Goal: Information Seeking & Learning: Learn about a topic

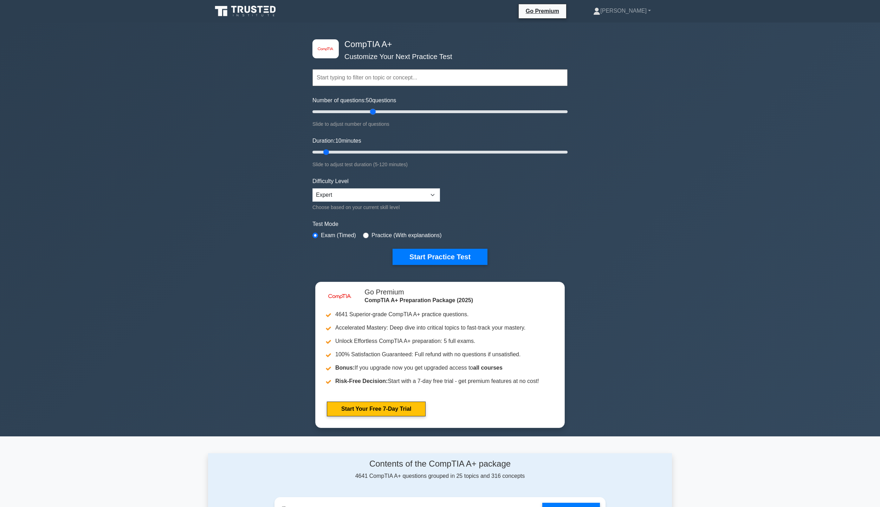
drag, startPoint x: 322, startPoint y: 112, endPoint x: 375, endPoint y: 114, distance: 53.1
type input "50"
click at [375, 114] on input "Number of questions: 50 questions" at bounding box center [439, 112] width 255 height 8
drag, startPoint x: 326, startPoint y: 152, endPoint x: 409, endPoint y: 147, distance: 82.7
type input "50"
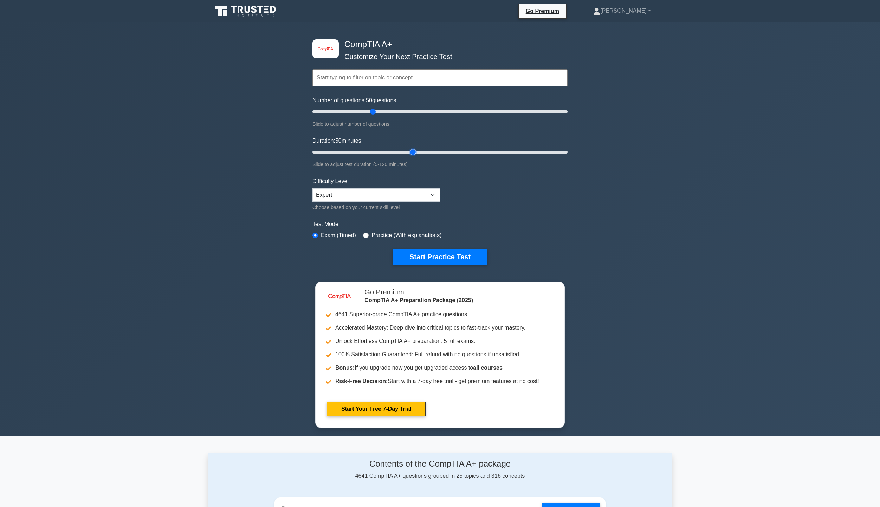
click at [409, 148] on input "Duration: 50 minutes" at bounding box center [439, 152] width 255 height 8
click at [367, 234] on input "radio" at bounding box center [366, 236] width 6 height 6
radio input "true"
click at [422, 250] on button "Start Practice Test" at bounding box center [439, 257] width 95 height 16
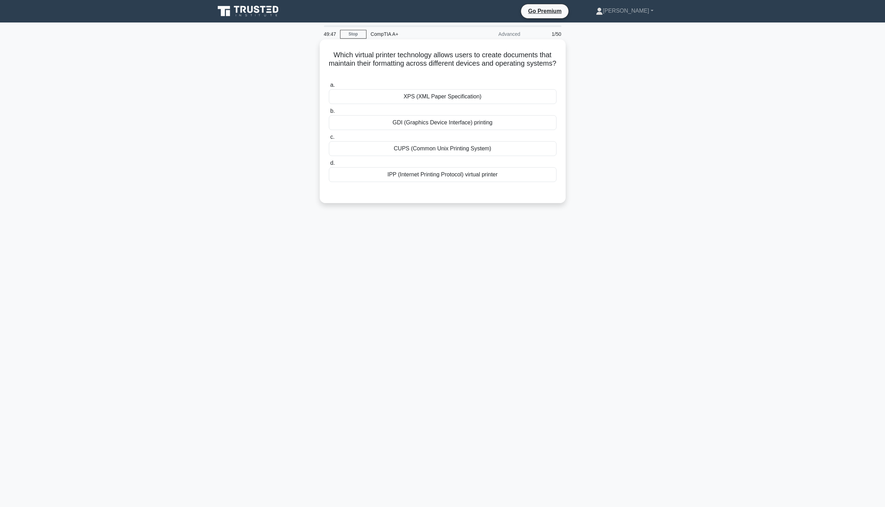
click at [431, 174] on div "IPP (Internet Printing Protocol) virtual printer" at bounding box center [443, 174] width 228 height 15
click at [329, 165] on input "d. IPP (Internet Printing Protocol) virtual printer" at bounding box center [329, 163] width 0 height 5
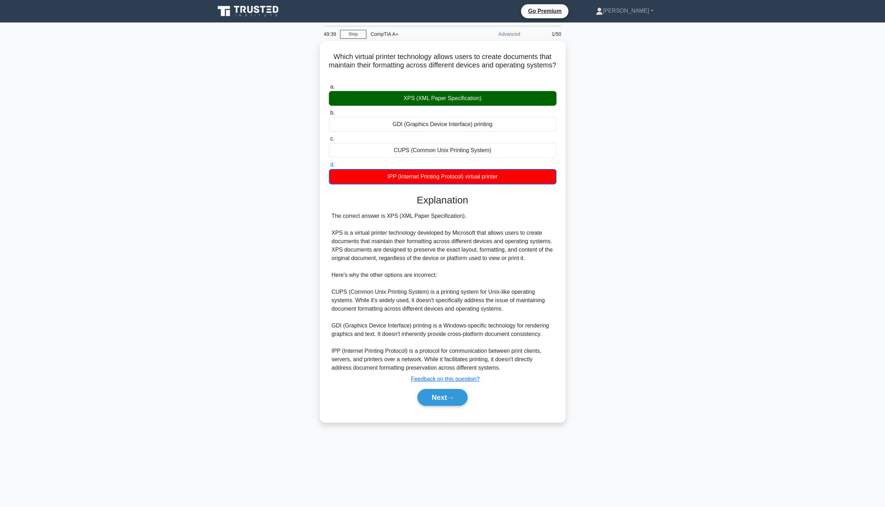
click at [774, 409] on main "49:39 Stop CompTIA A+ Advanced 1/50 Which virtual printer technology allows use…" at bounding box center [442, 264] width 885 height 485
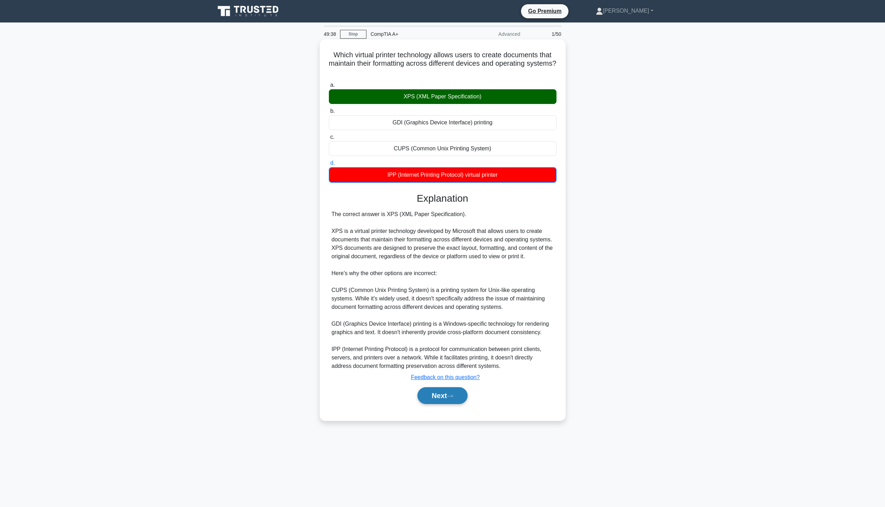
click at [440, 397] on button "Next" at bounding box center [442, 395] width 50 height 17
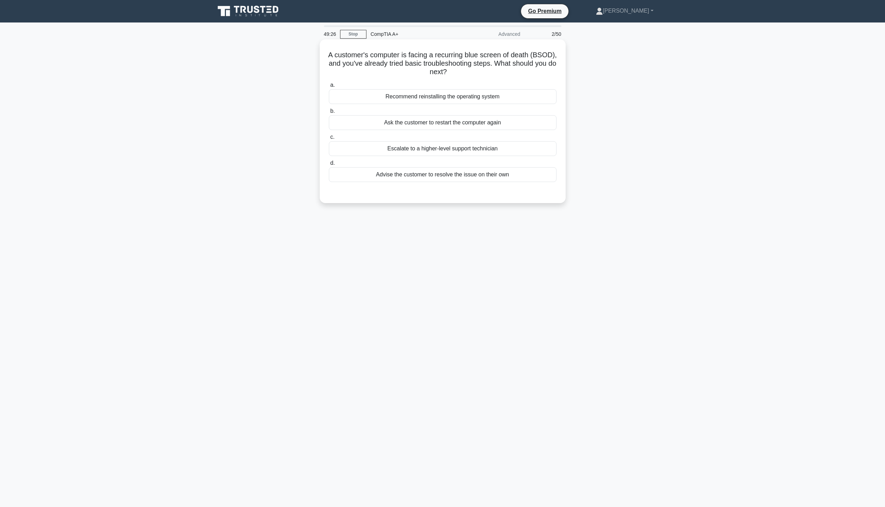
click at [494, 150] on div "Escalate to a higher-level support technician" at bounding box center [443, 148] width 228 height 15
click at [329, 139] on input "c. Escalate to a higher-level support technician" at bounding box center [329, 137] width 0 height 5
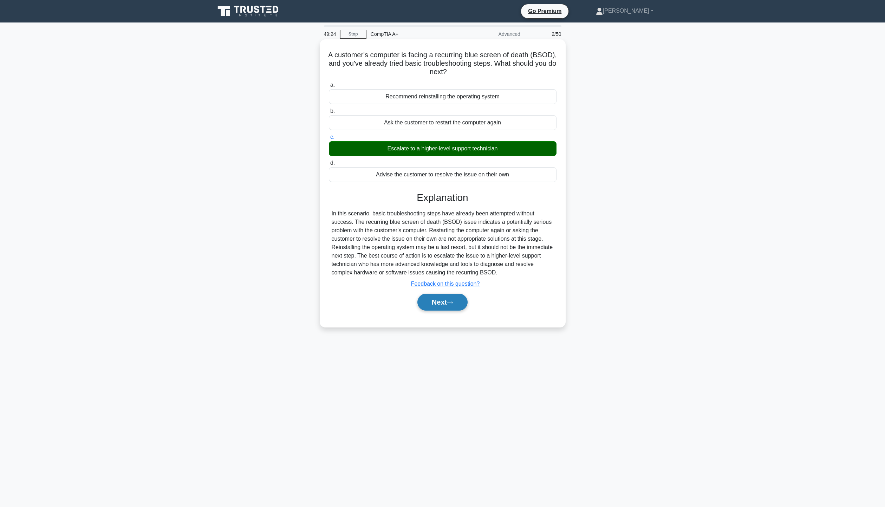
click at [463, 309] on button "Next" at bounding box center [442, 302] width 50 height 17
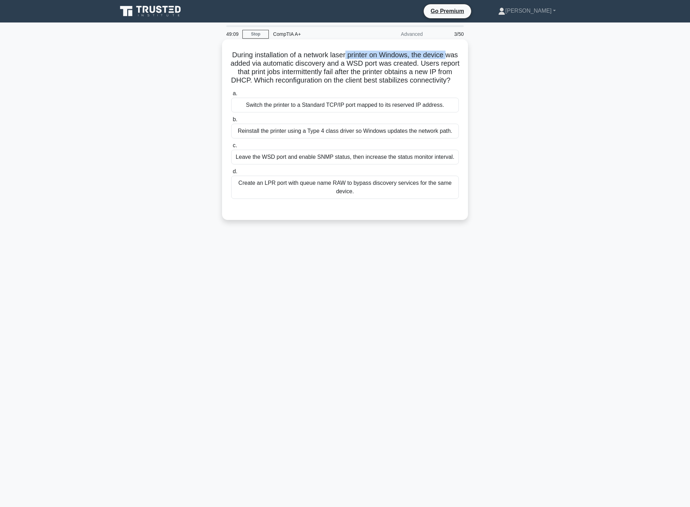
drag, startPoint x: 233, startPoint y: 67, endPoint x: 354, endPoint y: 58, distance: 121.2
click at [354, 58] on h5 "During installation of a network laser printer on Windows, the device was added…" at bounding box center [344, 68] width 229 height 34
click at [359, 67] on h5 "During installation of a network laser printer on Windows, the device was added…" at bounding box center [344, 68] width 229 height 34
drag, startPoint x: 368, startPoint y: 63, endPoint x: 396, endPoint y: 66, distance: 27.9
click at [396, 66] on h5 "During installation of a network laser printer on Windows, the device was added…" at bounding box center [344, 68] width 229 height 34
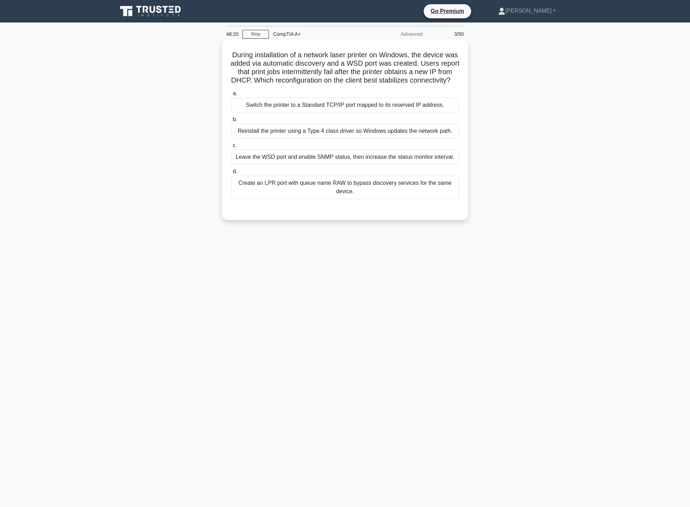
click at [458, 85] on h5 "During installation of a network laser printer on Windows, the device was added…" at bounding box center [344, 68] width 229 height 34
click at [383, 74] on h5 "During installation of a network laser printer on Windows, the device was added…" at bounding box center [344, 68] width 229 height 34
drag, startPoint x: 238, startPoint y: 52, endPoint x: 438, endPoint y: 61, distance: 200.5
click at [438, 61] on h5 "During installation of a network laser printer on Windows, the device was added…" at bounding box center [344, 68] width 229 height 34
click at [361, 79] on h5 "During installation of a network laser printer on Windows, the device was added…" at bounding box center [344, 68] width 229 height 34
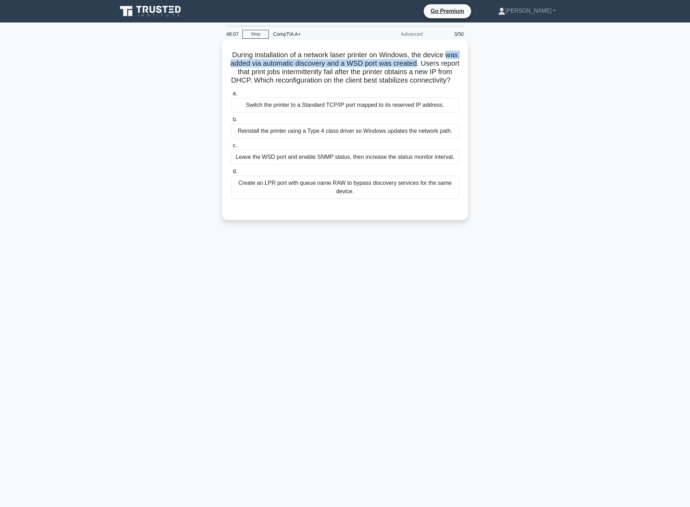
drag, startPoint x: 235, startPoint y: 63, endPoint x: 434, endPoint y: 64, distance: 198.5
click at [434, 64] on h5 "During installation of a network laser printer on Windows, the device was added…" at bounding box center [344, 68] width 229 height 34
drag, startPoint x: 253, startPoint y: 71, endPoint x: 449, endPoint y: 72, distance: 196.4
click at [449, 72] on h5 "During installation of a network laser printer on Windows, the device was added…" at bounding box center [344, 68] width 229 height 34
drag, startPoint x: 297, startPoint y: 81, endPoint x: 431, endPoint y: 82, distance: 133.9
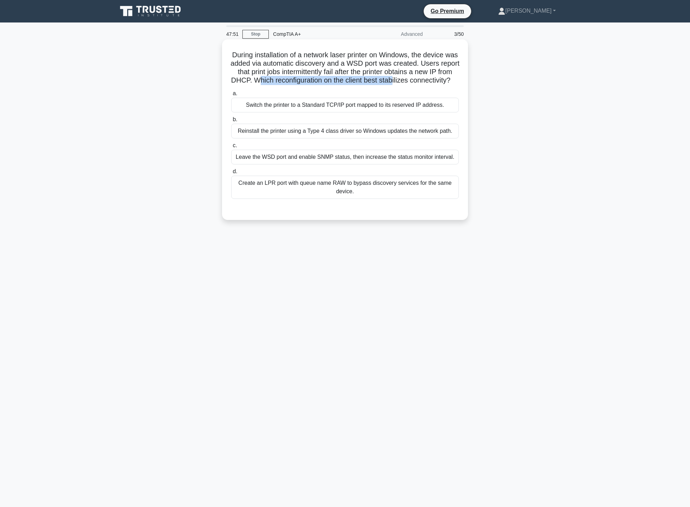
click at [431, 82] on h5 "During installation of a network laser printer on Windows, the device was added…" at bounding box center [344, 68] width 229 height 34
click at [440, 109] on div "Switch the printer to a Standard TCP/IP port mapped to its reserved IP address." at bounding box center [345, 105] width 228 height 15
click at [231, 96] on input "a. Switch the printer to a Standard TCP/IP port mapped to its reserved IP addre…" at bounding box center [231, 93] width 0 height 5
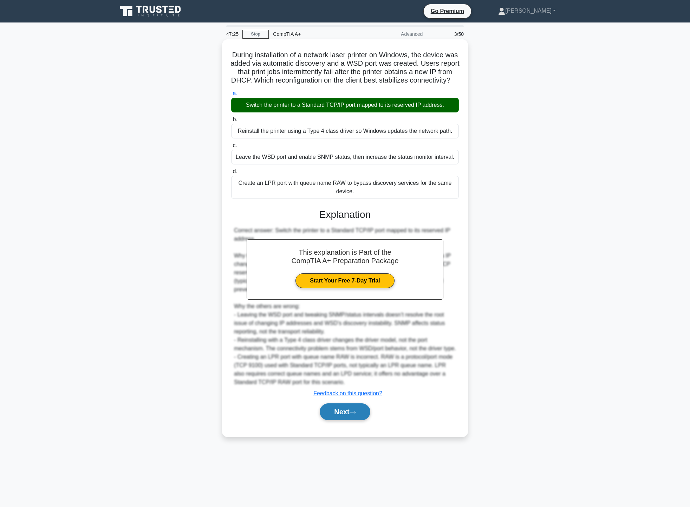
click at [355, 420] on button "Next" at bounding box center [345, 411] width 50 height 17
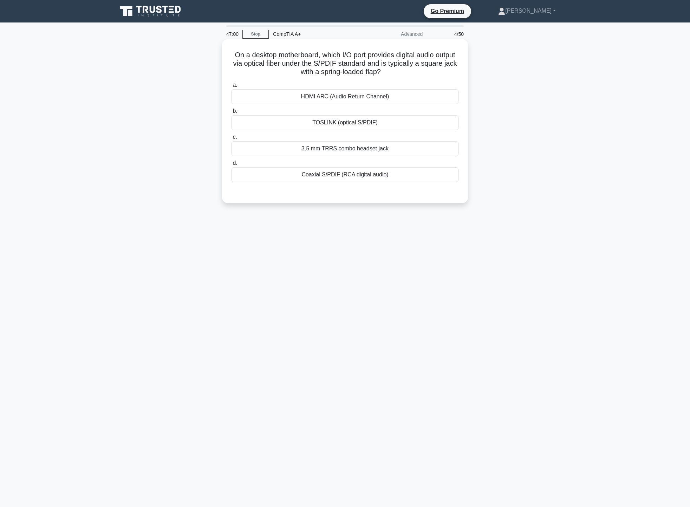
click at [336, 121] on div "TOSLINK (optical S/PDIF)" at bounding box center [345, 122] width 228 height 15
click at [231, 113] on input "b. TOSLINK (optical S/PDIF)" at bounding box center [231, 111] width 0 height 5
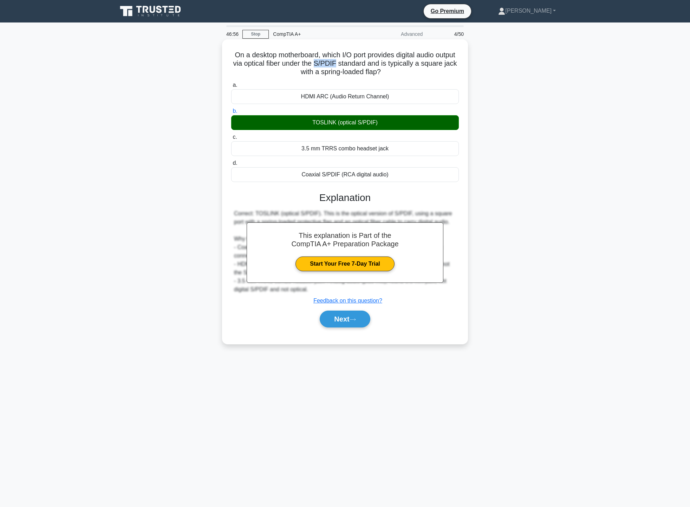
drag, startPoint x: 347, startPoint y: 64, endPoint x: 367, endPoint y: 63, distance: 20.5
click at [367, 63] on h5 "On a desktop motherboard, which I/O port provides digital audio output via opti…" at bounding box center [344, 64] width 229 height 26
click at [359, 317] on button "Next" at bounding box center [345, 319] width 50 height 17
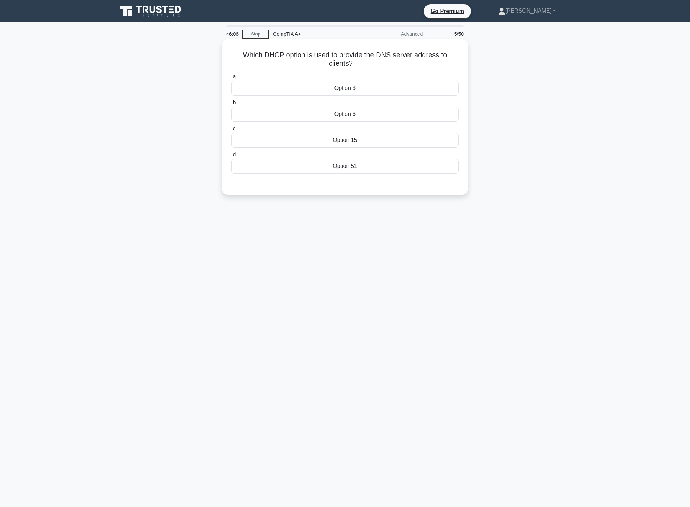
click at [365, 89] on div "Option 3" at bounding box center [345, 88] width 228 height 15
click at [231, 79] on input "a. Option 3" at bounding box center [231, 76] width 0 height 5
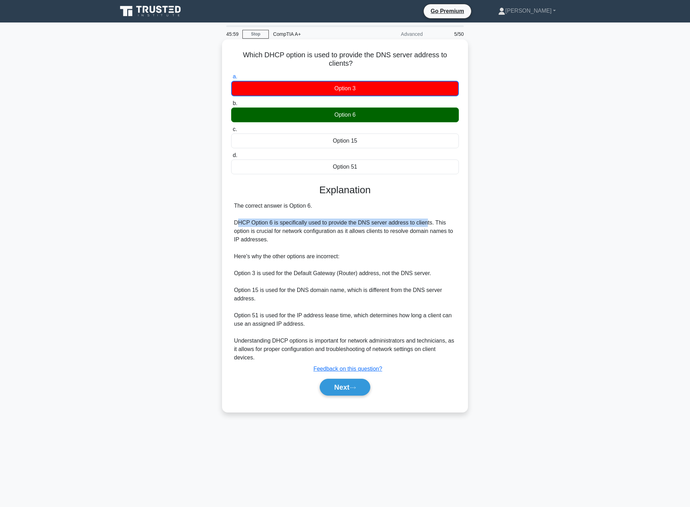
drag, startPoint x: 240, startPoint y: 224, endPoint x: 424, endPoint y: 220, distance: 184.5
click at [424, 220] on div "The correct answer is Option 6. DHCP Option 6 is specifically used to provide t…" at bounding box center [345, 282] width 222 height 160
drag, startPoint x: 245, startPoint y: 233, endPoint x: 251, endPoint y: 231, distance: 6.1
click at [251, 231] on div "The correct answer is Option 6. DHCP Option 6 is specifically used to provide t…" at bounding box center [345, 282] width 222 height 160
drag, startPoint x: 241, startPoint y: 243, endPoint x: 258, endPoint y: 240, distance: 16.5
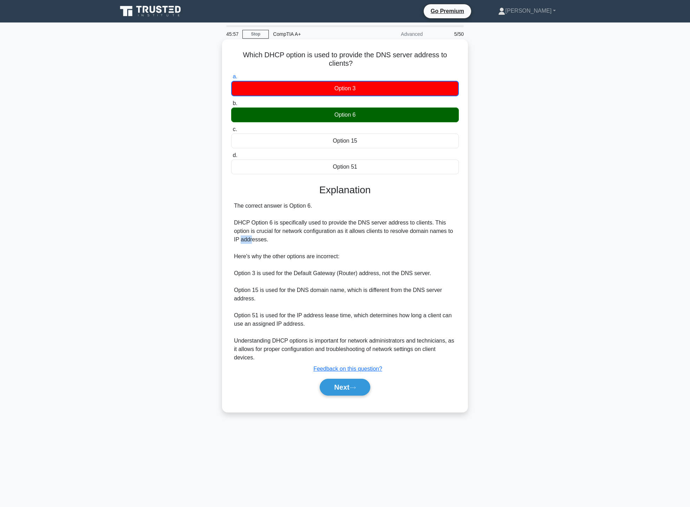
click at [255, 241] on div "The correct answer is Option 6. DHCP Option 6 is specifically used to provide t…" at bounding box center [345, 282] width 222 height 160
drag, startPoint x: 236, startPoint y: 249, endPoint x: 256, endPoint y: 251, distance: 20.1
click at [256, 251] on div "The correct answer is Option 6. DHCP Option 6 is specifically used to provide t…" at bounding box center [345, 282] width 222 height 160
click at [356, 384] on button "Next" at bounding box center [345, 387] width 50 height 17
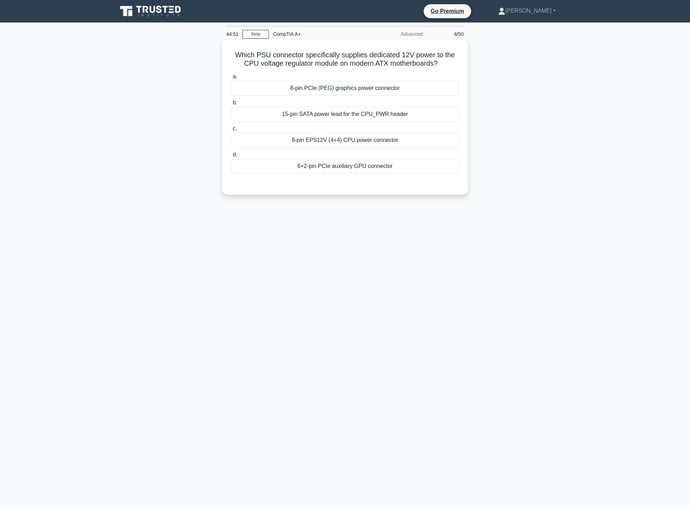
click at [333, 164] on div "6+2-pin PCIe auxiliary GPU connector" at bounding box center [345, 166] width 228 height 15
click at [231, 157] on input "d. 6+2-pin PCIe auxiliary GPU connector" at bounding box center [231, 154] width 0 height 5
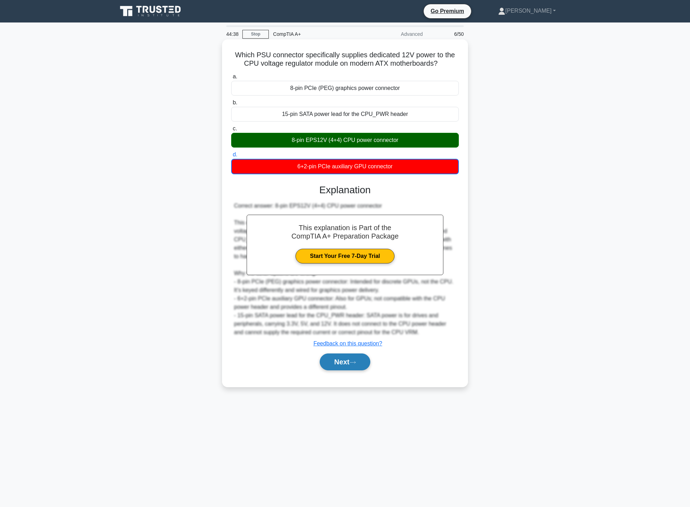
click at [336, 362] on button "Next" at bounding box center [345, 361] width 50 height 17
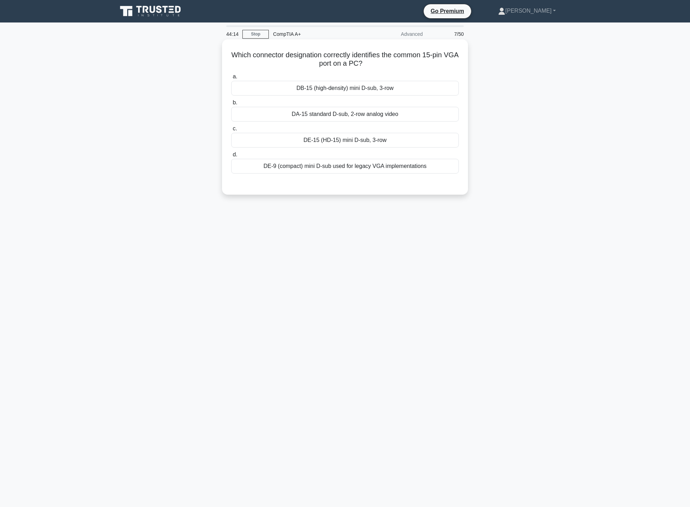
click at [336, 89] on div "DB-15 (high-density) mini D-sub, 3-row" at bounding box center [345, 88] width 228 height 15
click at [231, 79] on input "a. DB-15 (high-density) mini D-sub, 3-row" at bounding box center [231, 76] width 0 height 5
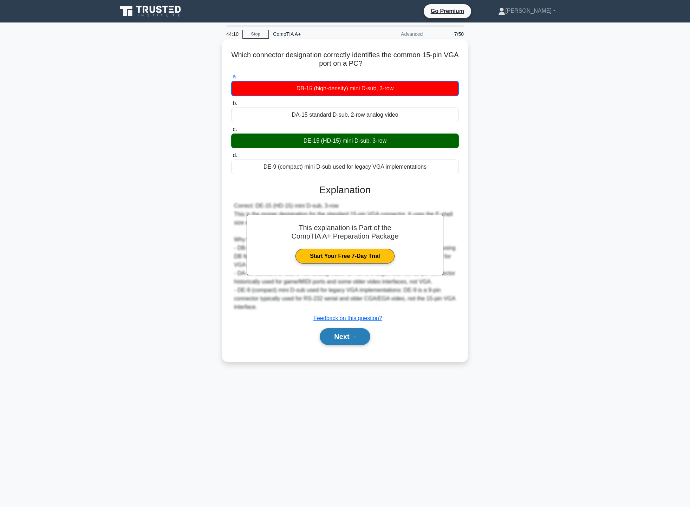
click at [356, 344] on button "Next" at bounding box center [345, 336] width 50 height 17
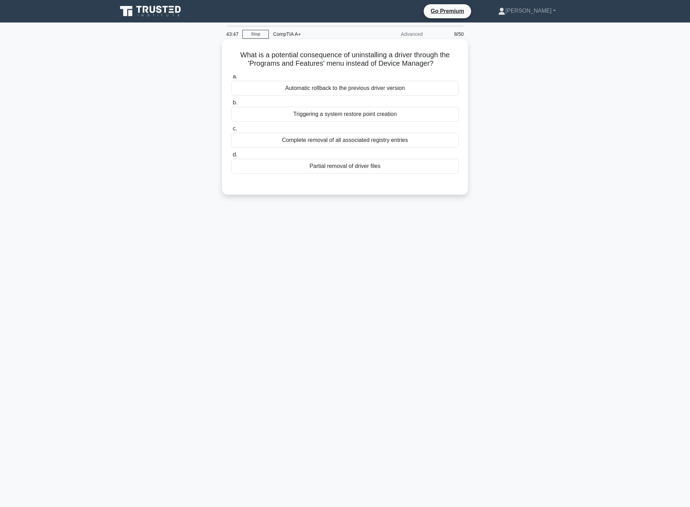
click at [370, 141] on div "Complete removal of all associated registry entries" at bounding box center [345, 140] width 228 height 15
click at [231, 131] on input "c. Complete removal of all associated registry entries" at bounding box center [231, 128] width 0 height 5
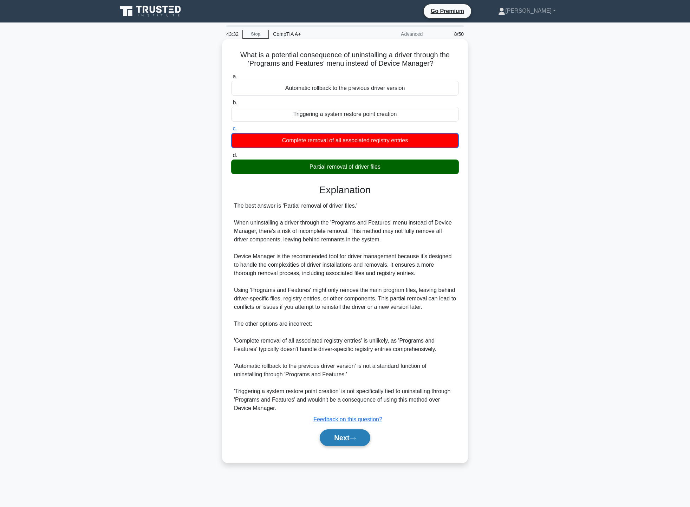
drag, startPoint x: 346, startPoint y: 433, endPoint x: 327, endPoint y: 434, distance: 19.0
click at [327, 434] on button "Next" at bounding box center [345, 437] width 50 height 17
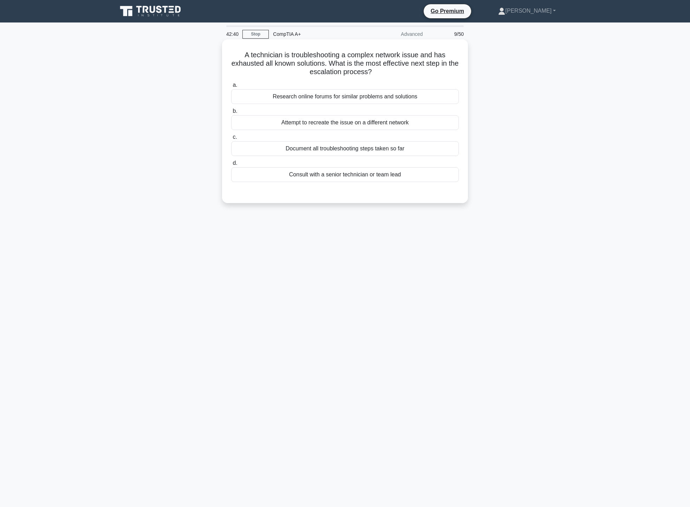
click at [388, 97] on div "Research online forums for similar problems and solutions" at bounding box center [345, 96] width 228 height 15
click at [231, 87] on input "a. Research online forums for similar problems and solutions" at bounding box center [231, 85] width 0 height 5
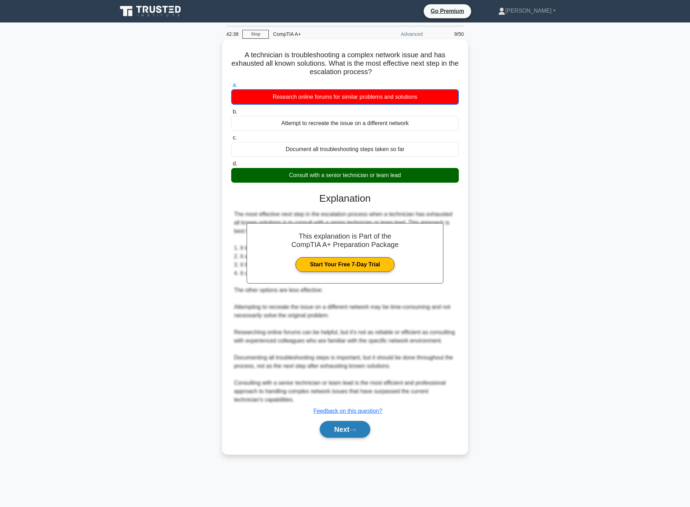
click at [350, 430] on button "Next" at bounding box center [345, 429] width 50 height 17
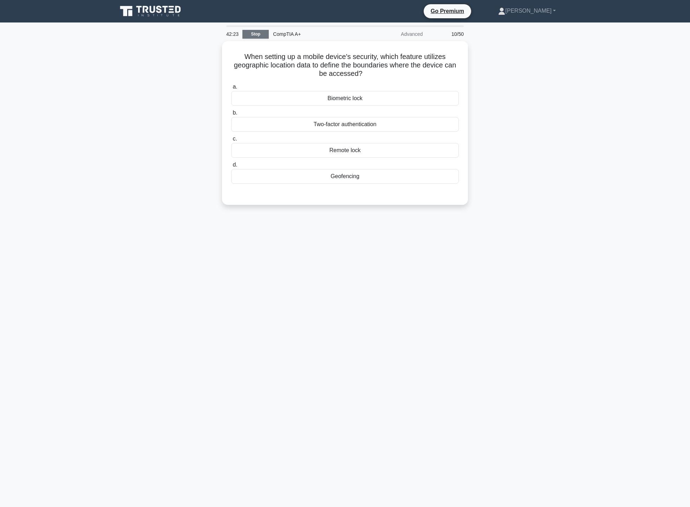
click at [250, 36] on link "Stop" at bounding box center [255, 34] width 26 height 9
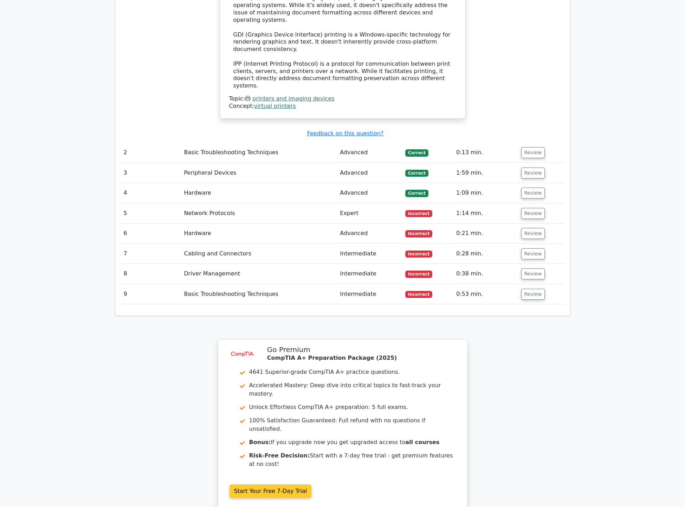
scroll to position [878, 0]
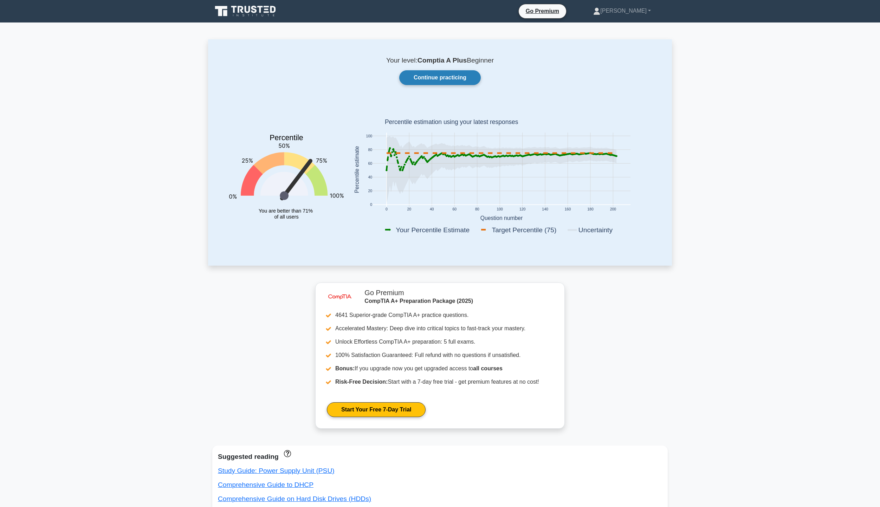
click at [448, 78] on link "Continue practicing" at bounding box center [440, 77] width 82 height 15
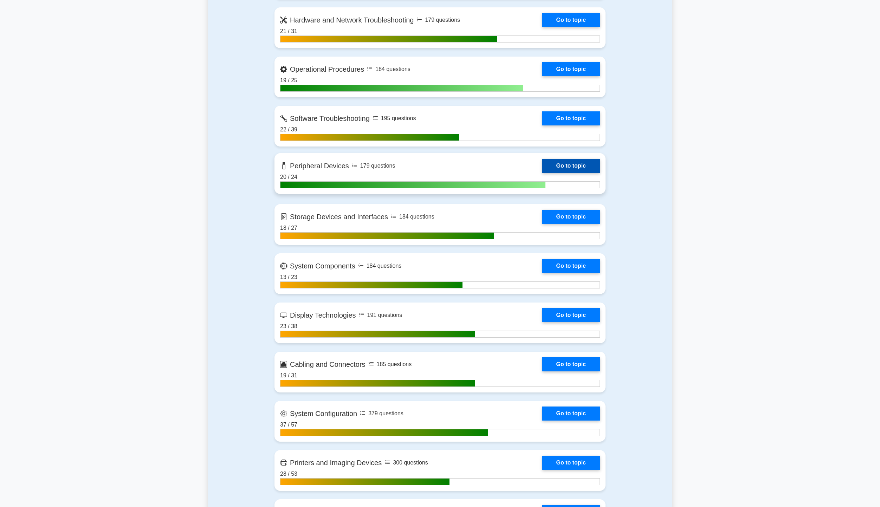
scroll to position [843, 0]
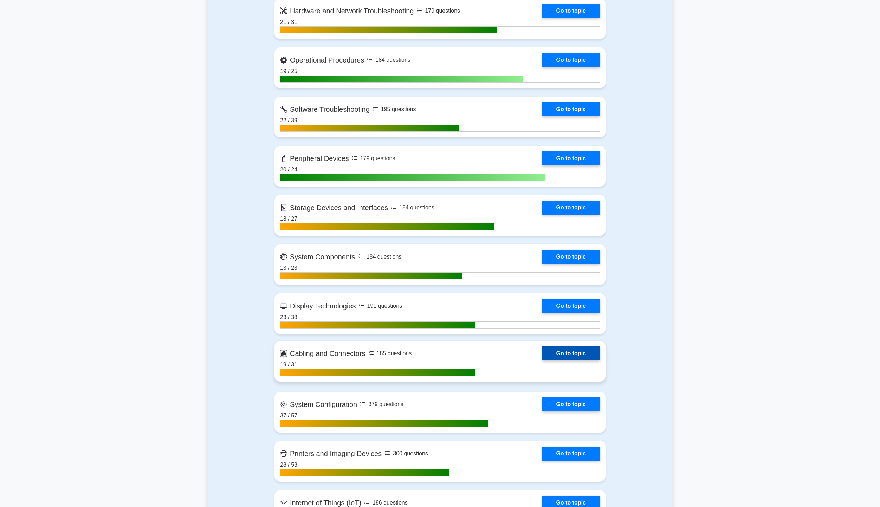
click at [542, 359] on link "Go to topic" at bounding box center [571, 353] width 58 height 14
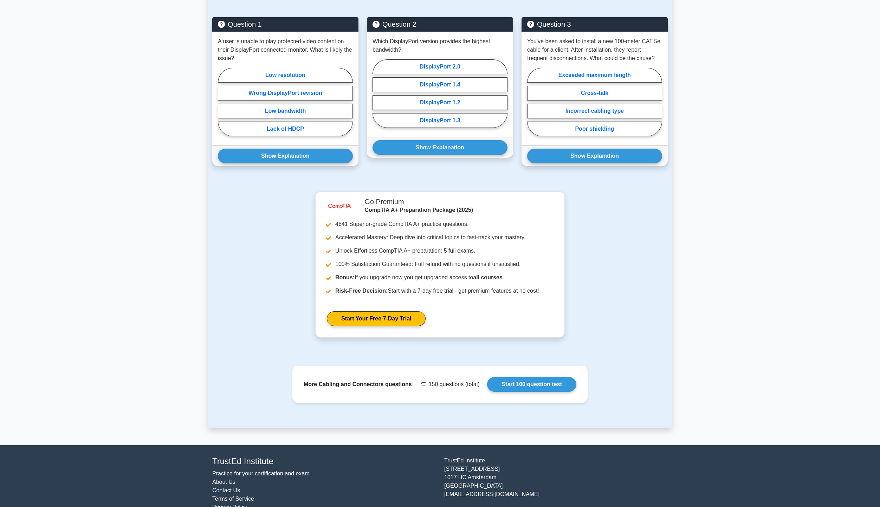
scroll to position [473, 0]
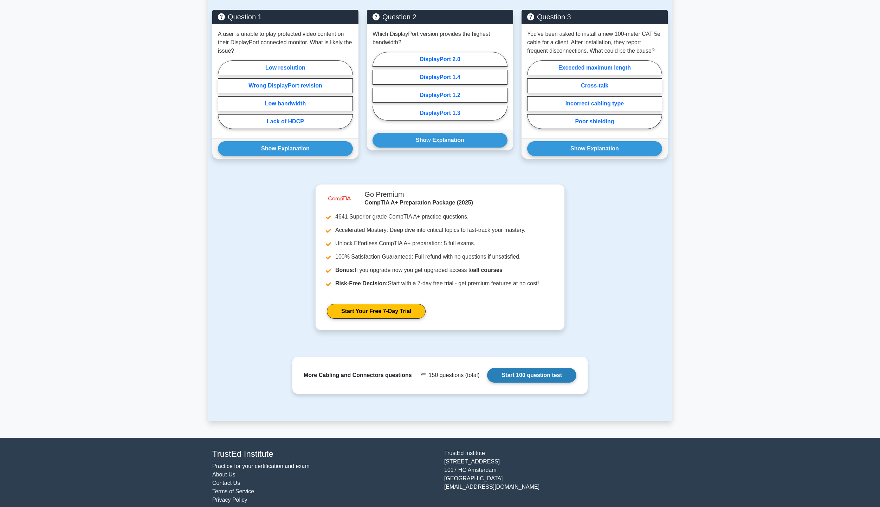
click at [512, 368] on link "Start 100 question test" at bounding box center [531, 375] width 89 height 15
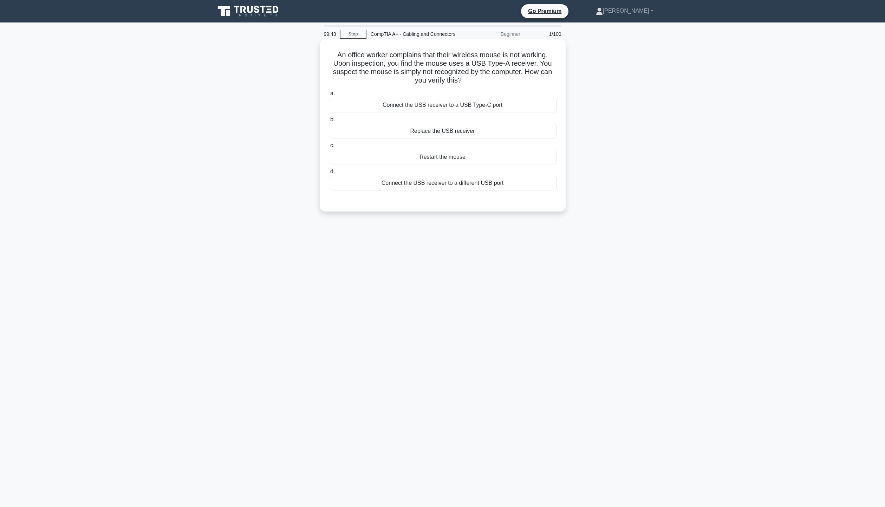
click at [470, 184] on div "Connect the USB receiver to a different USB port" at bounding box center [443, 183] width 228 height 15
click at [329, 174] on input "d. Connect the USB receiver to a different USB port" at bounding box center [329, 171] width 0 height 5
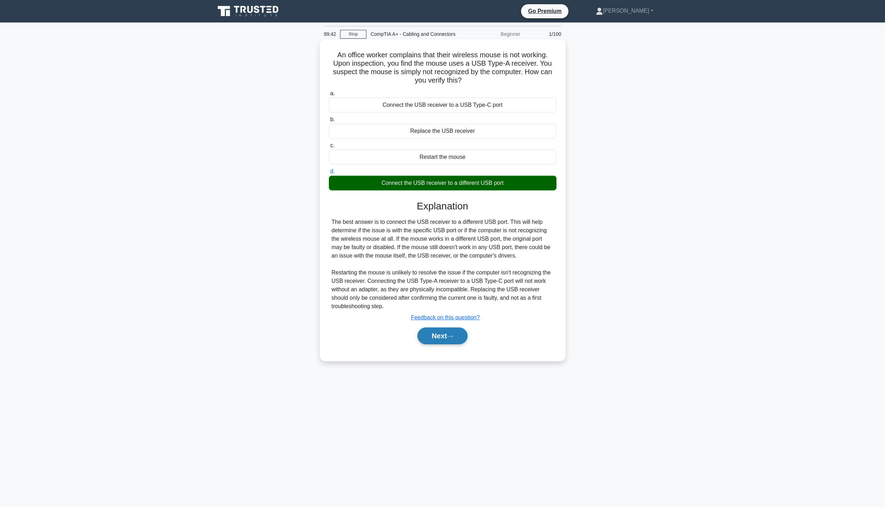
click at [450, 340] on button "Next" at bounding box center [442, 335] width 50 height 17
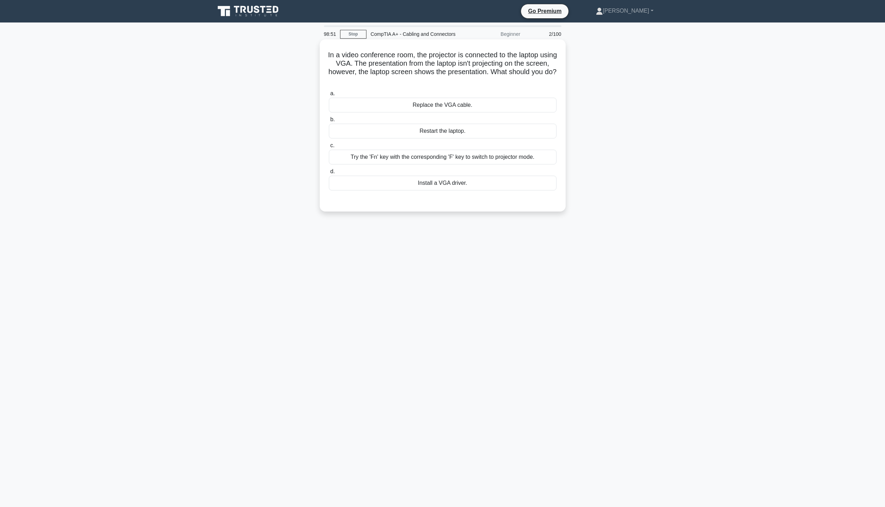
click at [456, 105] on div "Replace the VGA cable." at bounding box center [443, 105] width 228 height 15
click at [329, 96] on input "a. Replace the VGA cable." at bounding box center [329, 93] width 0 height 5
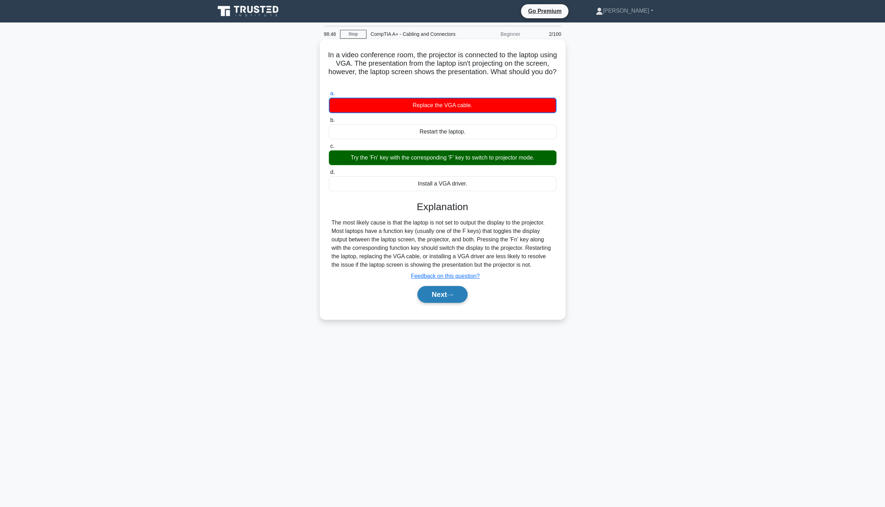
click at [459, 298] on button "Next" at bounding box center [442, 294] width 50 height 17
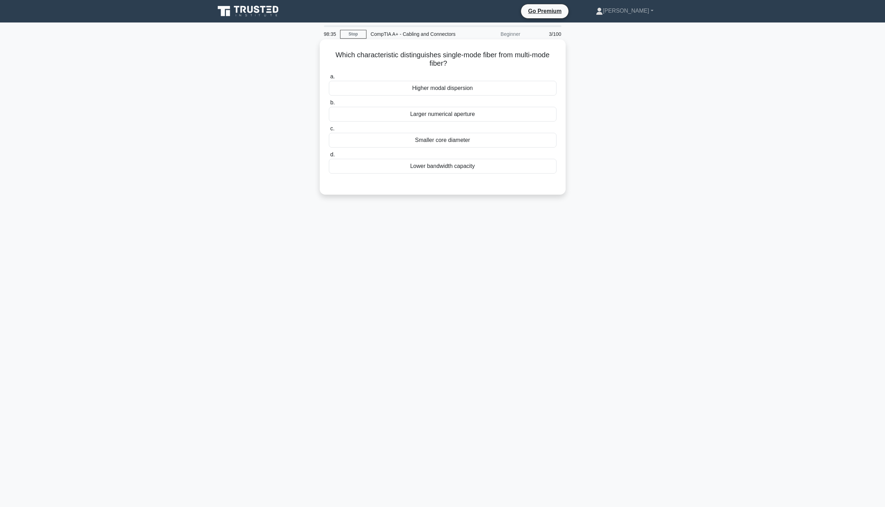
click at [455, 91] on div "Higher modal dispersion" at bounding box center [443, 88] width 228 height 15
click at [329, 79] on input "a. Higher modal dispersion" at bounding box center [329, 76] width 0 height 5
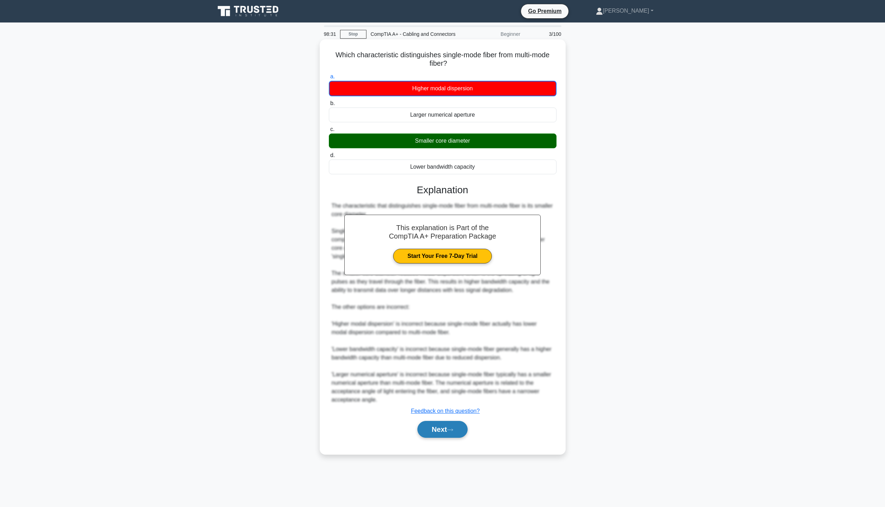
click at [437, 427] on button "Next" at bounding box center [442, 429] width 50 height 17
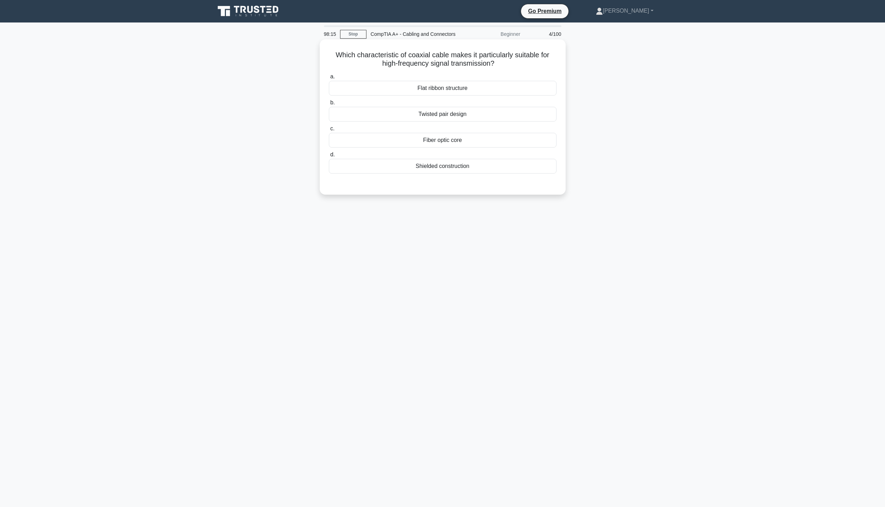
click at [464, 166] on div "Shielded construction" at bounding box center [443, 166] width 228 height 15
click at [329, 157] on input "d. Shielded construction" at bounding box center [329, 154] width 0 height 5
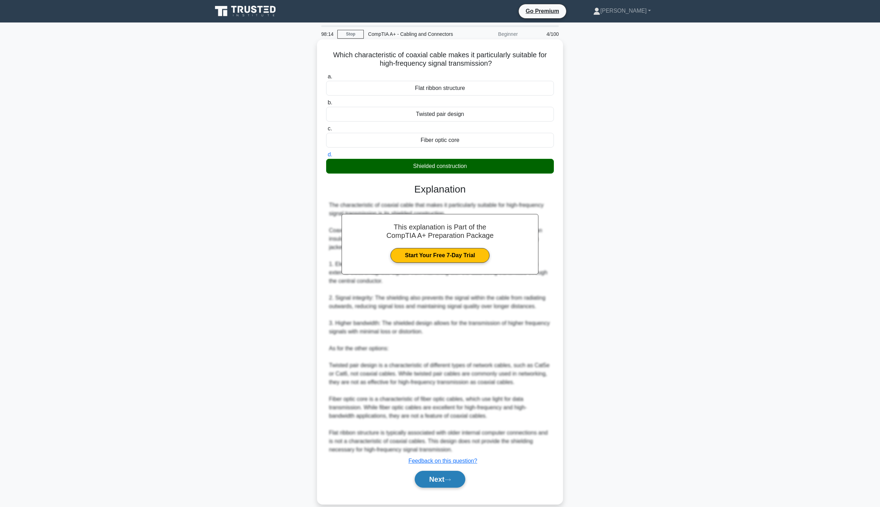
click at [439, 481] on button "Next" at bounding box center [440, 479] width 50 height 17
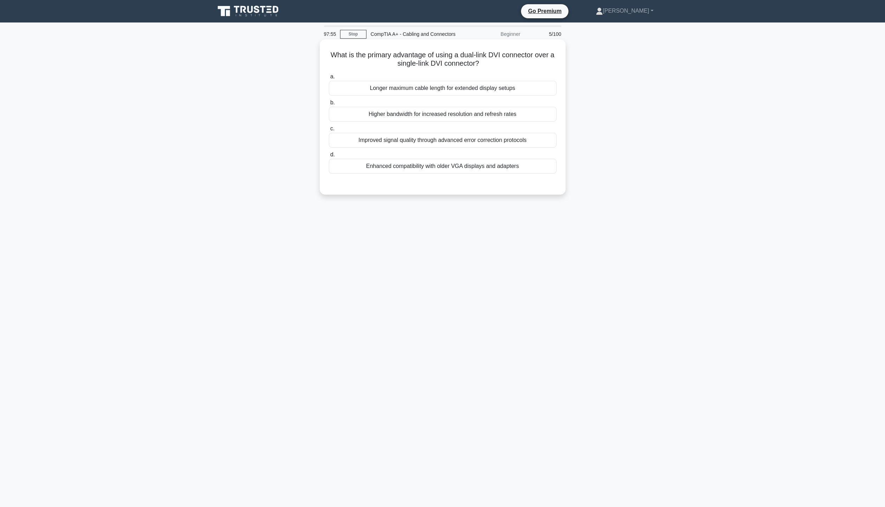
click at [449, 116] on div "Higher bandwidth for increased resolution and refresh rates" at bounding box center [443, 114] width 228 height 15
click at [329, 105] on input "b. Higher bandwidth for increased resolution and refresh rates" at bounding box center [329, 102] width 0 height 5
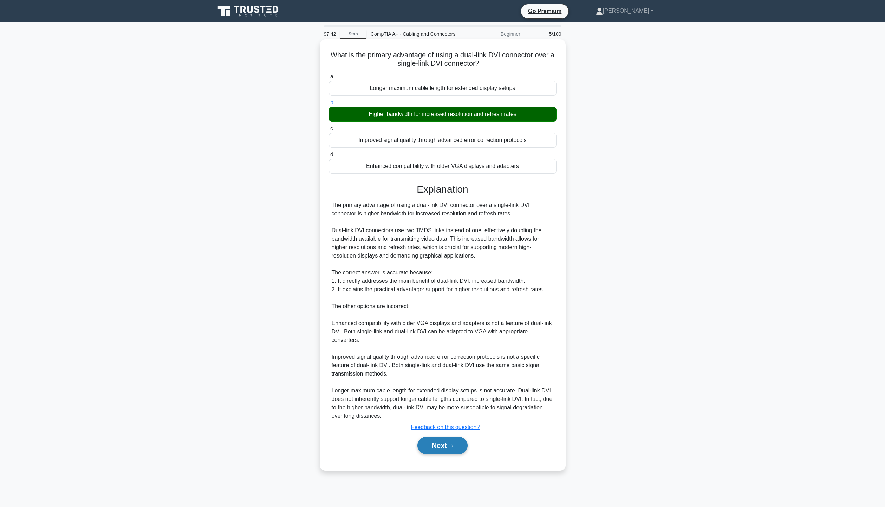
click at [434, 445] on button "Next" at bounding box center [442, 445] width 50 height 17
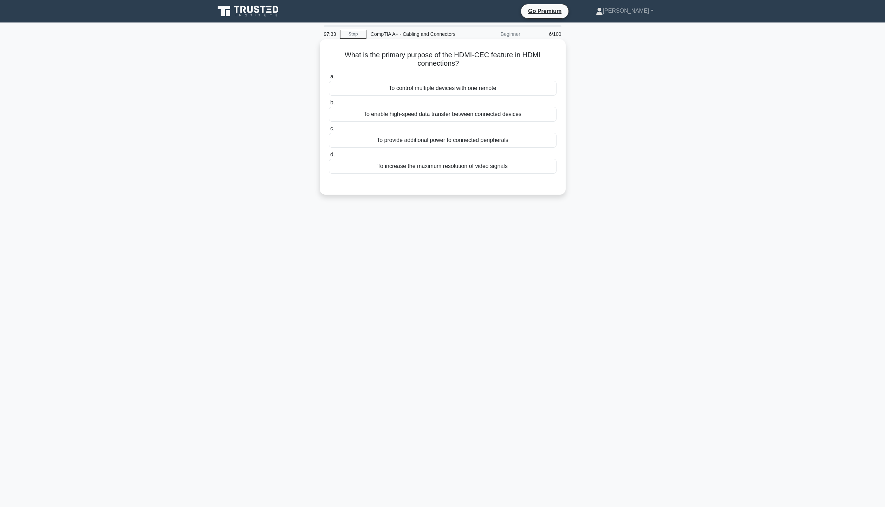
click at [495, 86] on div "To control multiple devices with one remote" at bounding box center [443, 88] width 228 height 15
click at [329, 79] on input "a. To control multiple devices with one remote" at bounding box center [329, 76] width 0 height 5
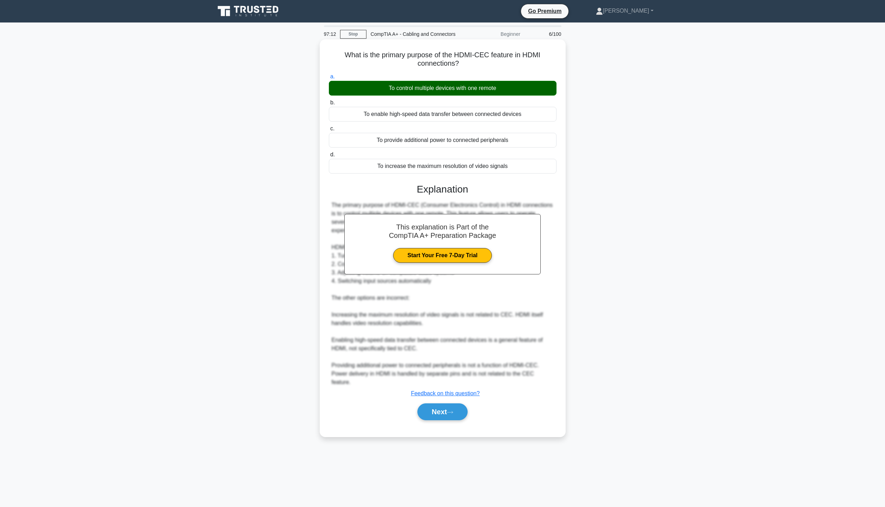
click at [447, 413] on div "Next" at bounding box center [443, 412] width 228 height 22
click at [453, 410] on icon at bounding box center [450, 412] width 6 height 4
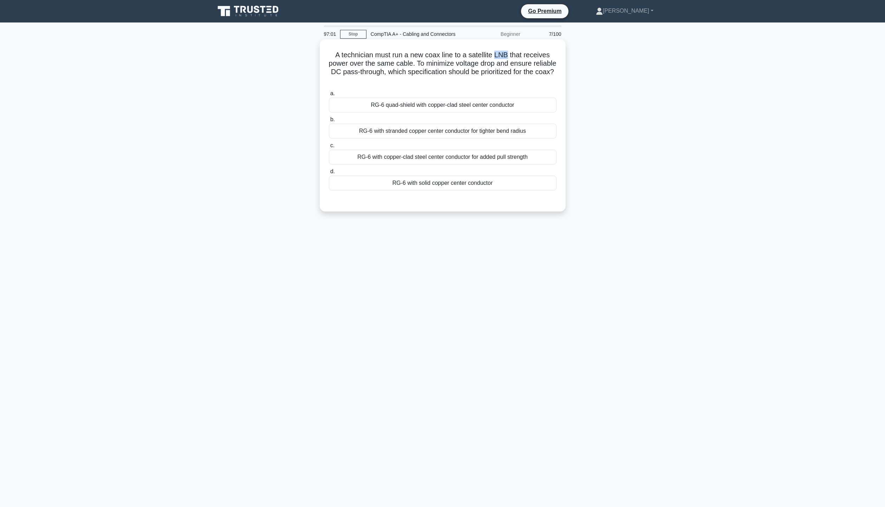
drag, startPoint x: 498, startPoint y: 55, endPoint x: 508, endPoint y: 56, distance: 10.6
click at [508, 56] on h5 "A technician must run a new coax line to a satellite LNB that receives power ov…" at bounding box center [442, 68] width 229 height 34
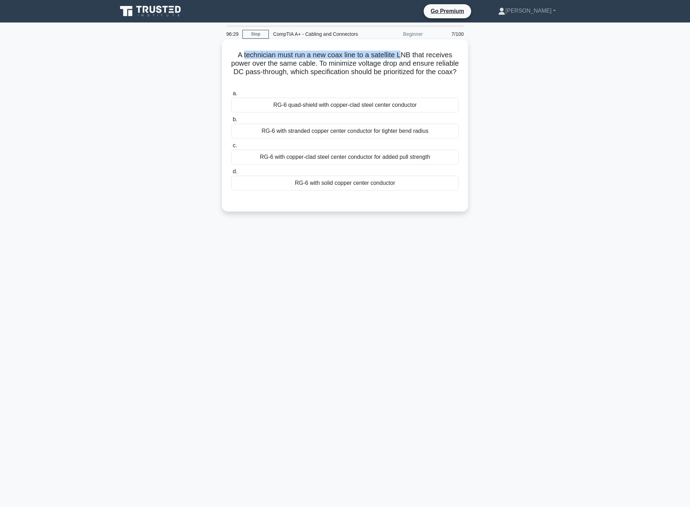
drag, startPoint x: 242, startPoint y: 52, endPoint x: 404, endPoint y: 57, distance: 161.7
click at [404, 57] on h5 "A technician must run a new coax line to a satellite LNB that receives power ov…" at bounding box center [344, 68] width 229 height 34
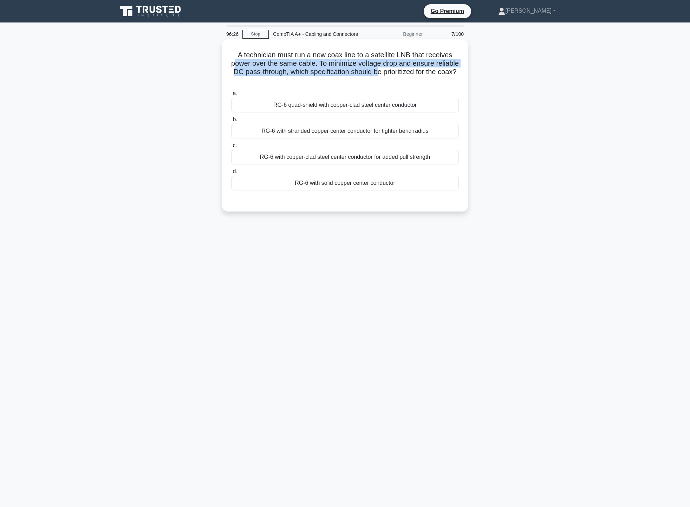
drag, startPoint x: 247, startPoint y: 65, endPoint x: 407, endPoint y: 69, distance: 159.6
click at [407, 69] on h5 "A technician must run a new coax line to a satellite LNB that receives power ov…" at bounding box center [344, 68] width 229 height 34
click at [285, 82] on h5 "A technician must run a new coax line to a satellite LNB that receives power ov…" at bounding box center [344, 68] width 229 height 34
drag, startPoint x: 258, startPoint y: 73, endPoint x: 399, endPoint y: 75, distance: 140.9
click at [399, 75] on h5 "A technician must run a new coax line to a satellite LNB that receives power ov…" at bounding box center [344, 68] width 229 height 34
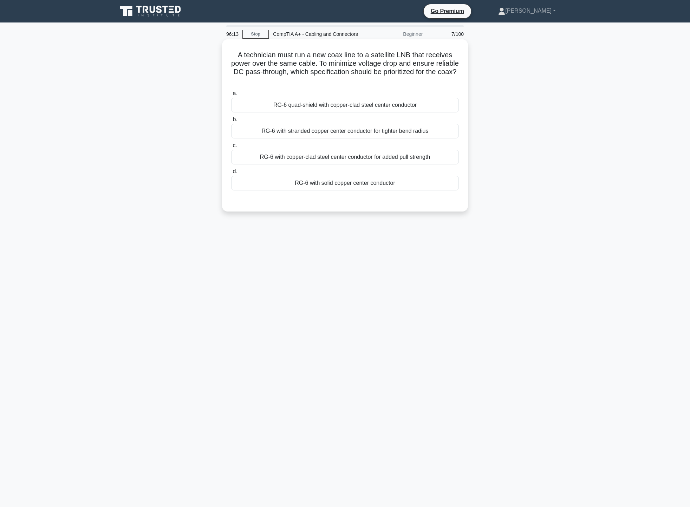
click at [319, 135] on div "RG-6 with stranded copper center conductor for tighter bend radius" at bounding box center [345, 131] width 228 height 15
click at [231, 122] on input "b. RG-6 with stranded copper center conductor for tighter bend radius" at bounding box center [231, 119] width 0 height 5
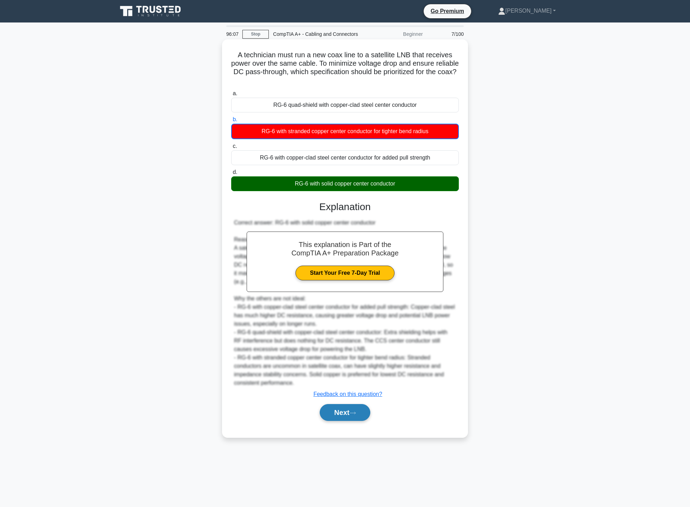
click at [333, 416] on button "Next" at bounding box center [345, 412] width 50 height 17
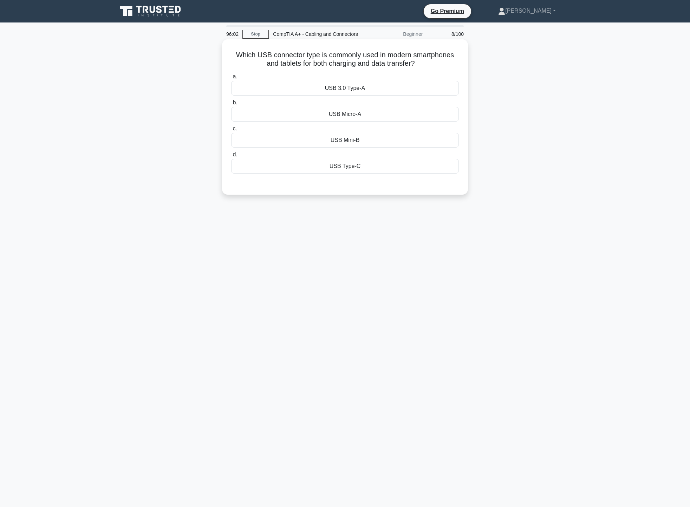
click at [335, 170] on div "USB Type-C" at bounding box center [345, 166] width 228 height 15
click at [231, 157] on input "d. USB Type-C" at bounding box center [231, 154] width 0 height 5
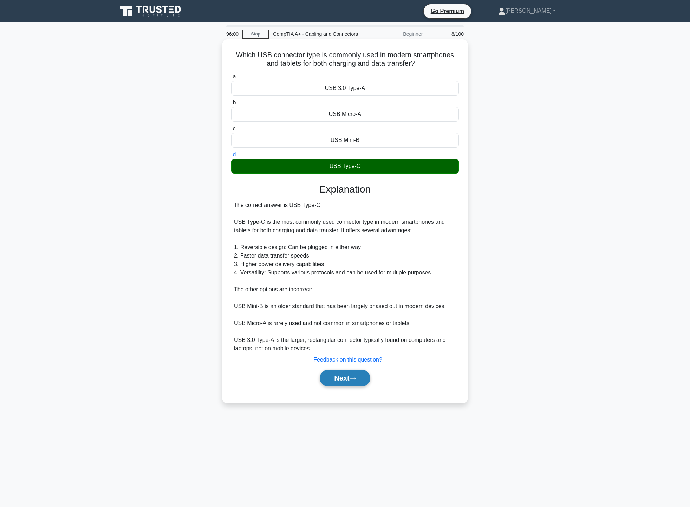
click at [355, 383] on button "Next" at bounding box center [345, 378] width 50 height 17
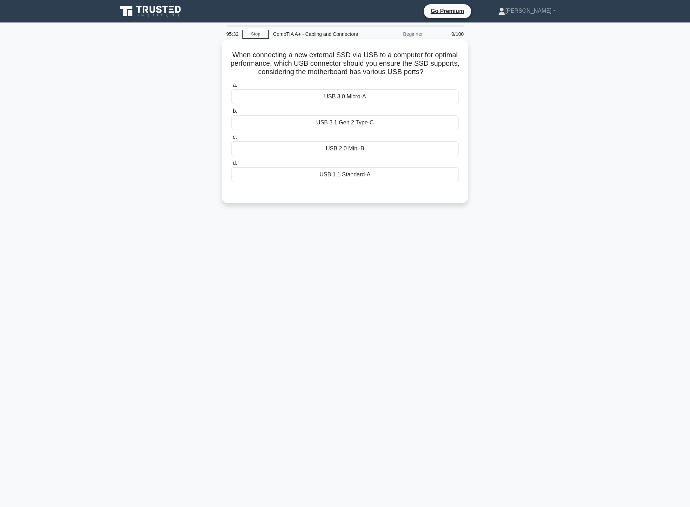
click at [378, 128] on div "USB 3.1 Gen 2 Type-C" at bounding box center [345, 122] width 228 height 15
click at [231, 113] on input "b. USB 3.1 Gen 2 Type-C" at bounding box center [231, 111] width 0 height 5
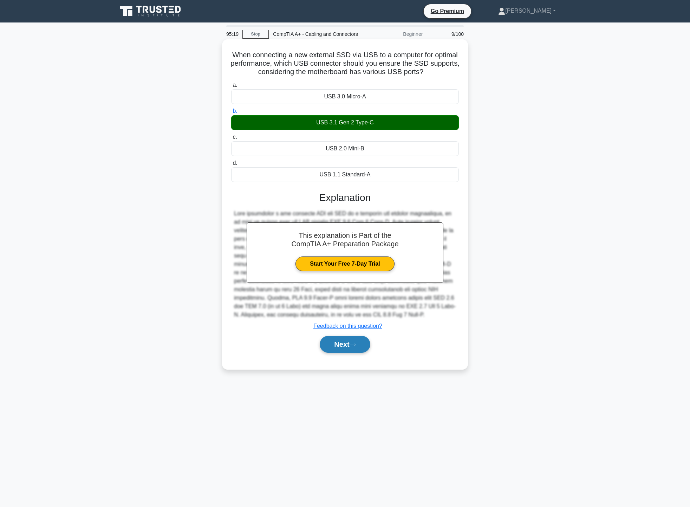
click at [370, 349] on button "Next" at bounding box center [345, 344] width 50 height 17
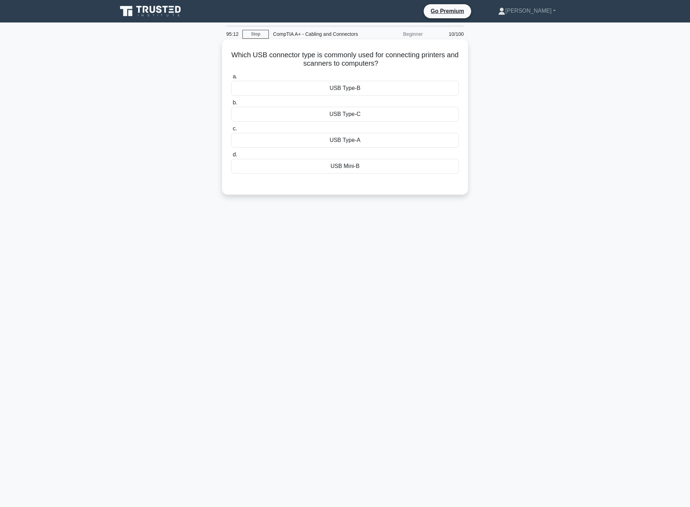
click at [381, 90] on div "USB Type-B" at bounding box center [345, 88] width 228 height 15
click at [231, 79] on input "a. USB Type-B" at bounding box center [231, 76] width 0 height 5
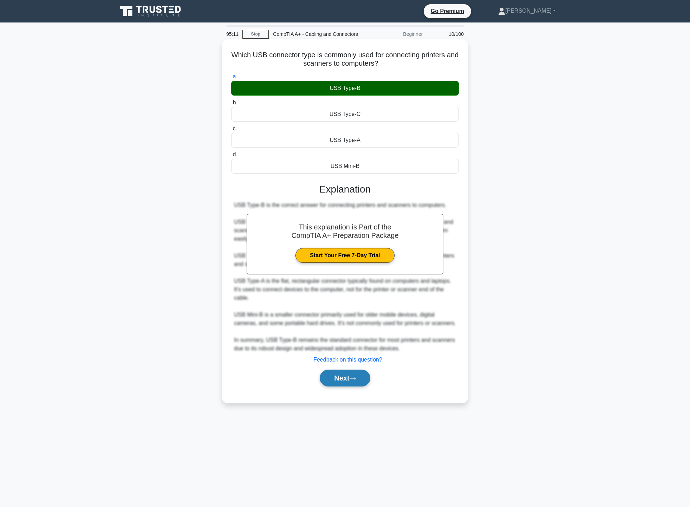
click at [352, 378] on icon at bounding box center [353, 379] width 6 height 4
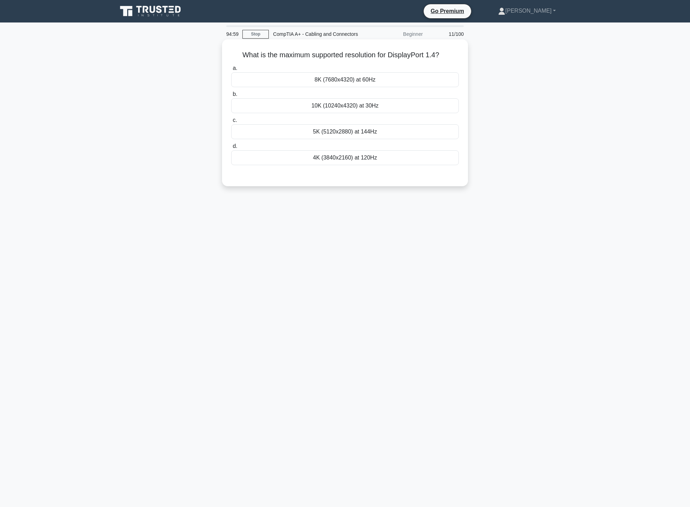
click at [360, 108] on div "10K (10240x4320) at 30Hz" at bounding box center [345, 105] width 228 height 15
click at [231, 97] on input "b. 10K (10240x4320) at 30Hz" at bounding box center [231, 94] width 0 height 5
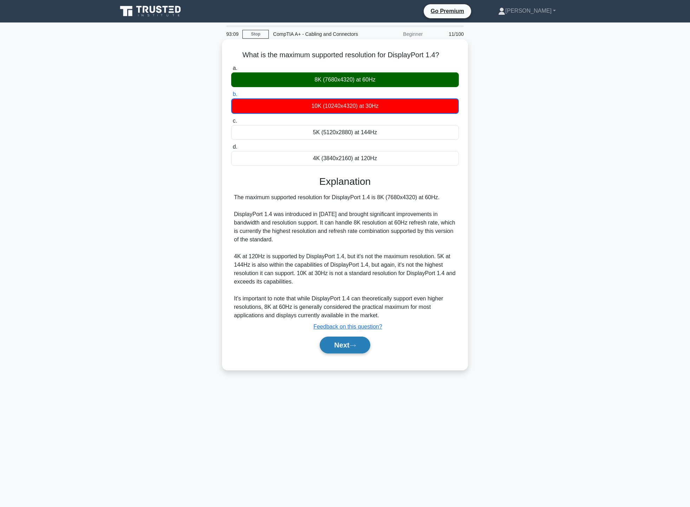
click at [351, 350] on button "Next" at bounding box center [345, 345] width 50 height 17
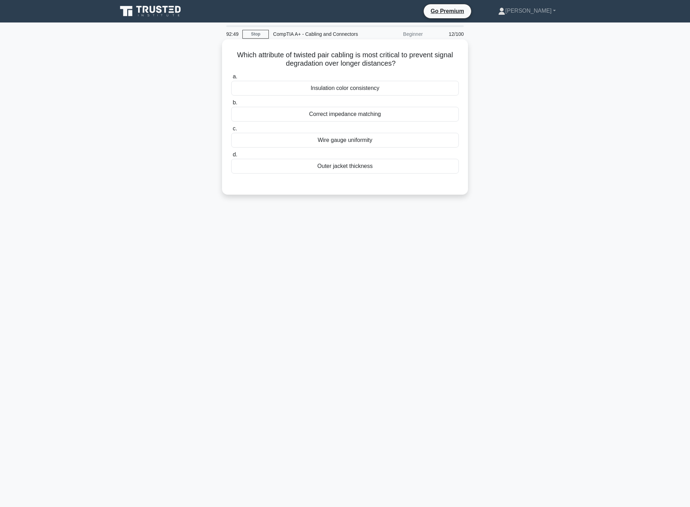
click at [360, 115] on div "Correct impedance matching" at bounding box center [345, 114] width 228 height 15
click at [231, 105] on input "b. Correct impedance matching" at bounding box center [231, 102] width 0 height 5
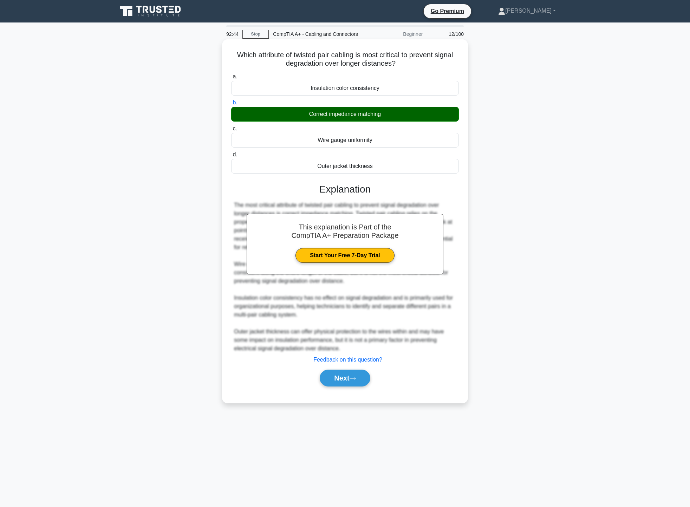
drag, startPoint x: 327, startPoint y: 112, endPoint x: 356, endPoint y: 112, distance: 29.2
click at [356, 112] on div "Correct impedance matching" at bounding box center [345, 114] width 228 height 15
click at [350, 382] on button "Next" at bounding box center [345, 378] width 50 height 17
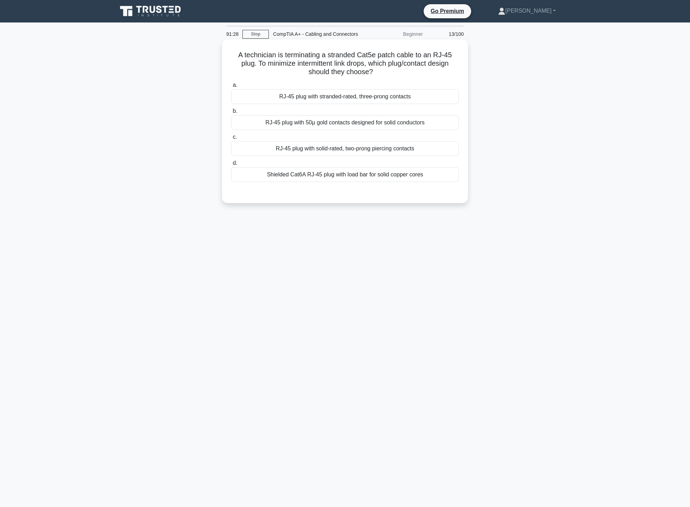
click at [364, 98] on div "RJ-45 plug with stranded-rated, three-prong contacts" at bounding box center [345, 96] width 228 height 15
click at [231, 87] on input "a. RJ-45 plug with stranded-rated, three-prong contacts" at bounding box center [231, 85] width 0 height 5
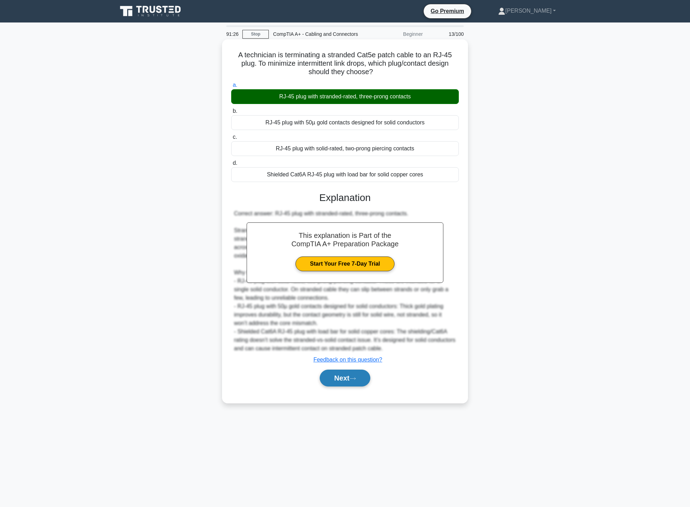
click at [354, 376] on button "Next" at bounding box center [345, 378] width 50 height 17
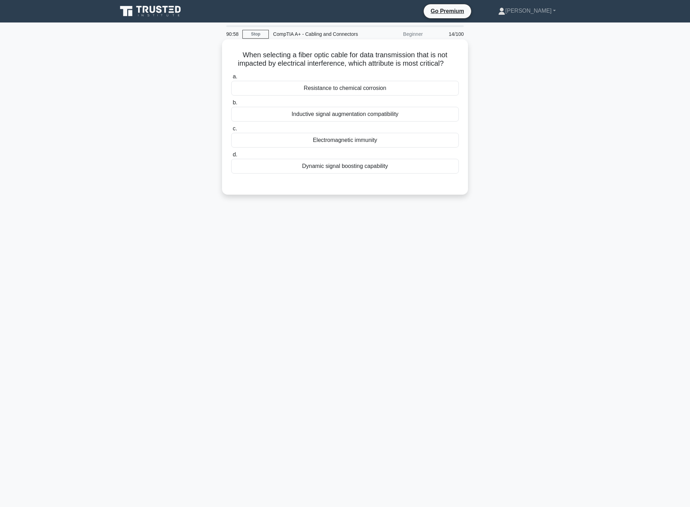
click at [336, 168] on div "Dynamic signal boosting capability" at bounding box center [345, 166] width 228 height 15
click at [231, 157] on input "d. Dynamic signal boosting capability" at bounding box center [231, 154] width 0 height 5
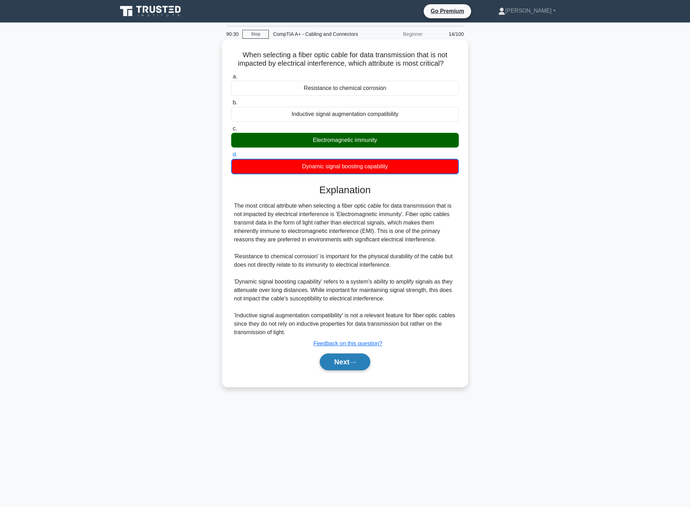
click at [352, 359] on button "Next" at bounding box center [345, 361] width 50 height 17
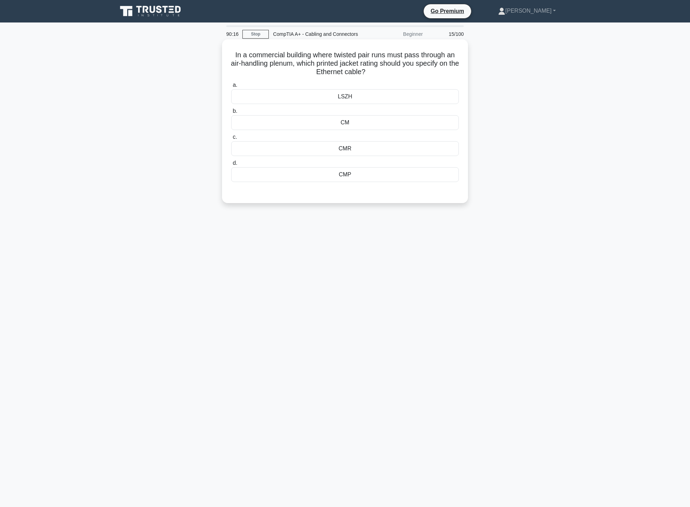
click at [332, 181] on div "CMP" at bounding box center [345, 174] width 228 height 15
click at [231, 165] on input "d. CMP" at bounding box center [231, 163] width 0 height 5
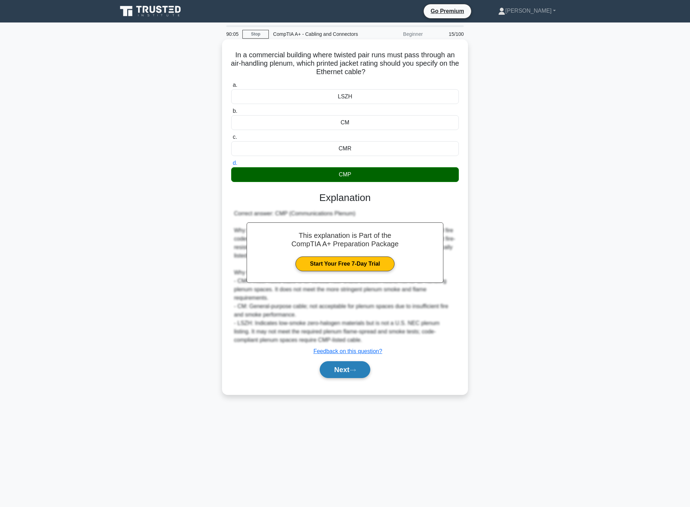
click at [335, 375] on button "Next" at bounding box center [345, 369] width 50 height 17
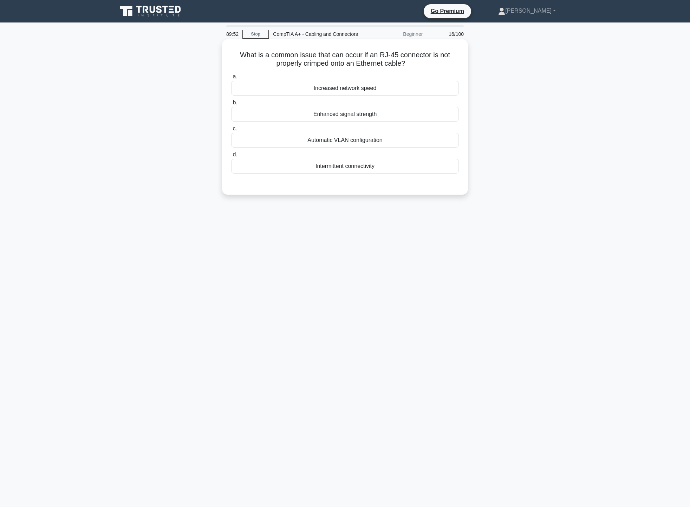
click at [372, 170] on div "Intermittent connectivity" at bounding box center [345, 166] width 228 height 15
click at [231, 157] on input "d. Intermittent connectivity" at bounding box center [231, 154] width 0 height 5
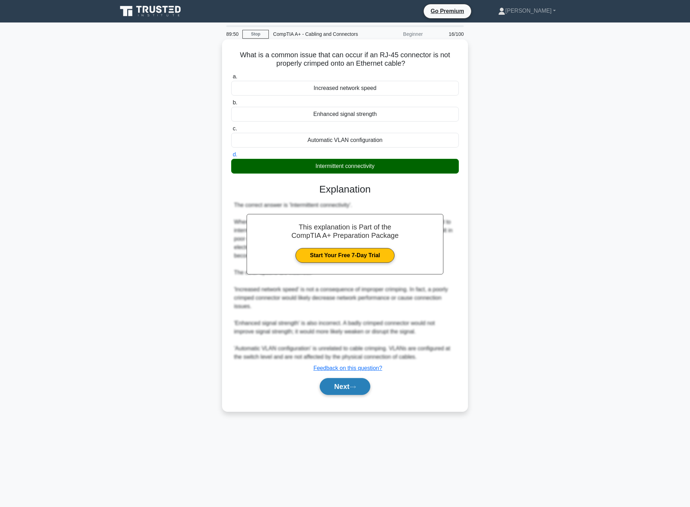
click at [356, 386] on icon at bounding box center [353, 387] width 6 height 4
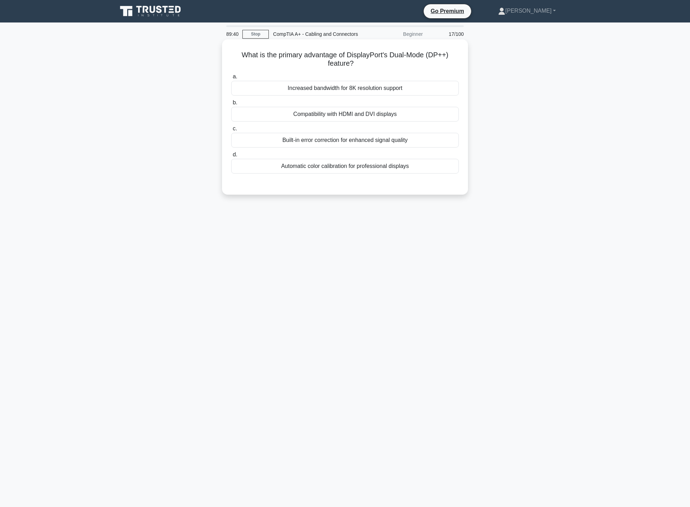
click at [359, 87] on div "Increased bandwidth for 8K resolution support" at bounding box center [345, 88] width 228 height 15
click at [231, 79] on input "a. Increased bandwidth for 8K resolution support" at bounding box center [231, 76] width 0 height 5
